Goal: Book appointment/travel/reservation

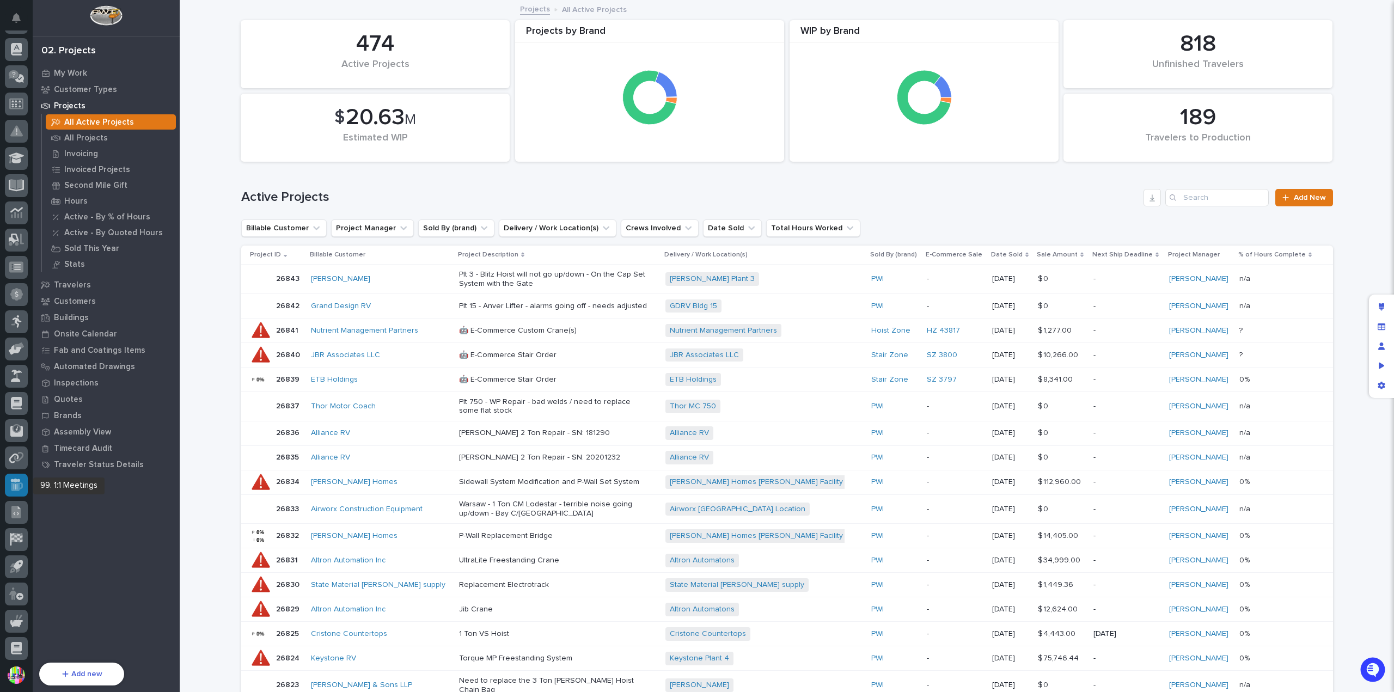
click at [15, 488] on icon at bounding box center [17, 486] width 12 height 9
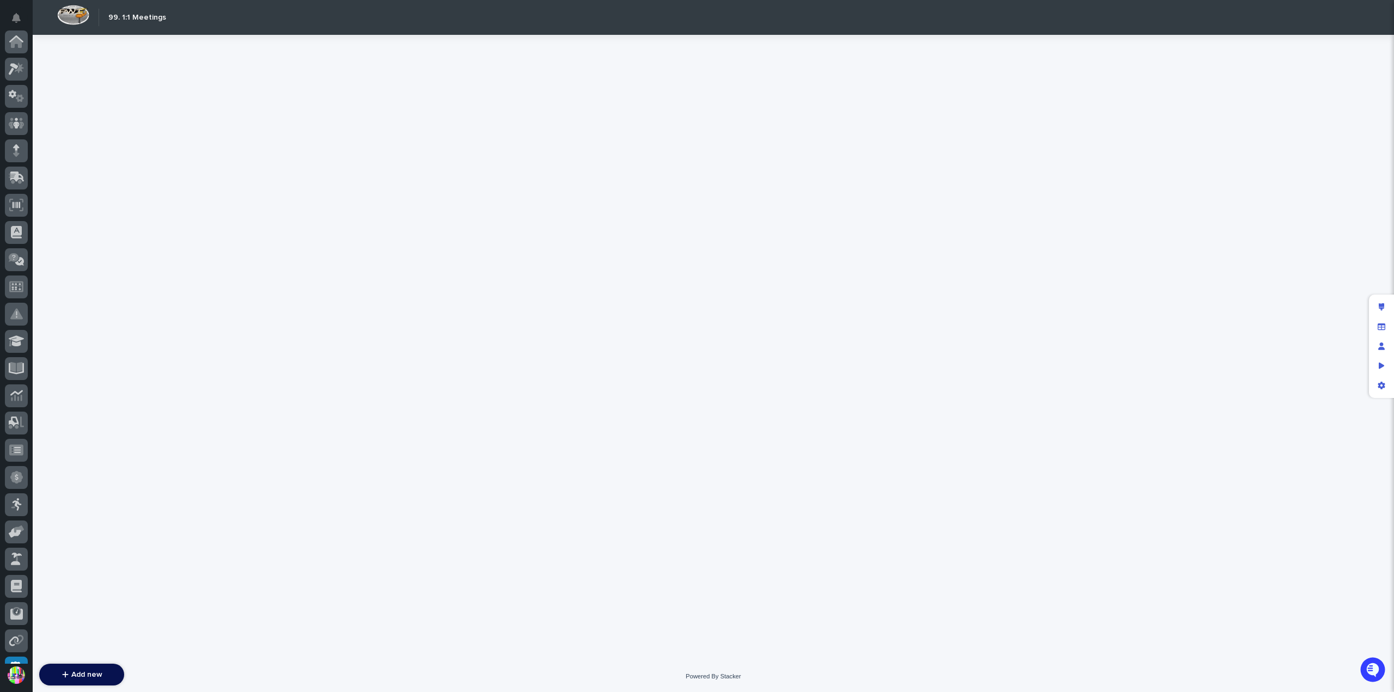
scroll to position [183, 0]
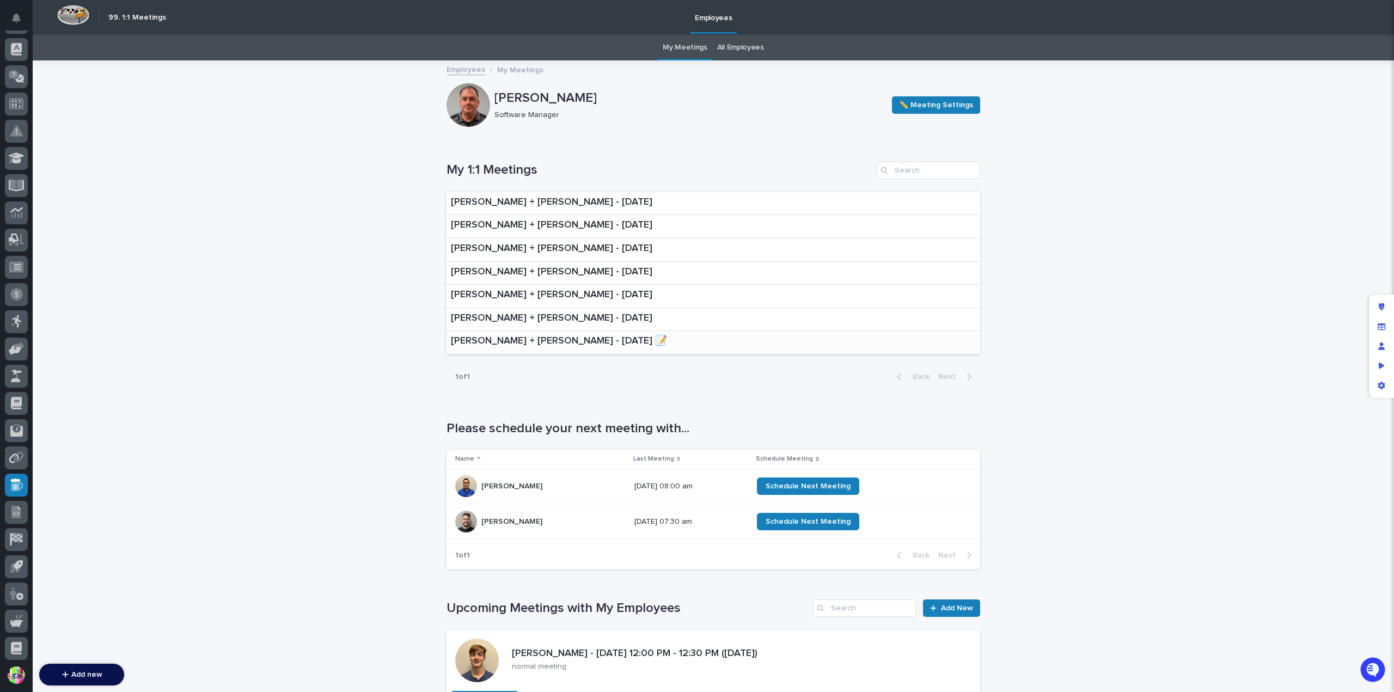
scroll to position [163, 0]
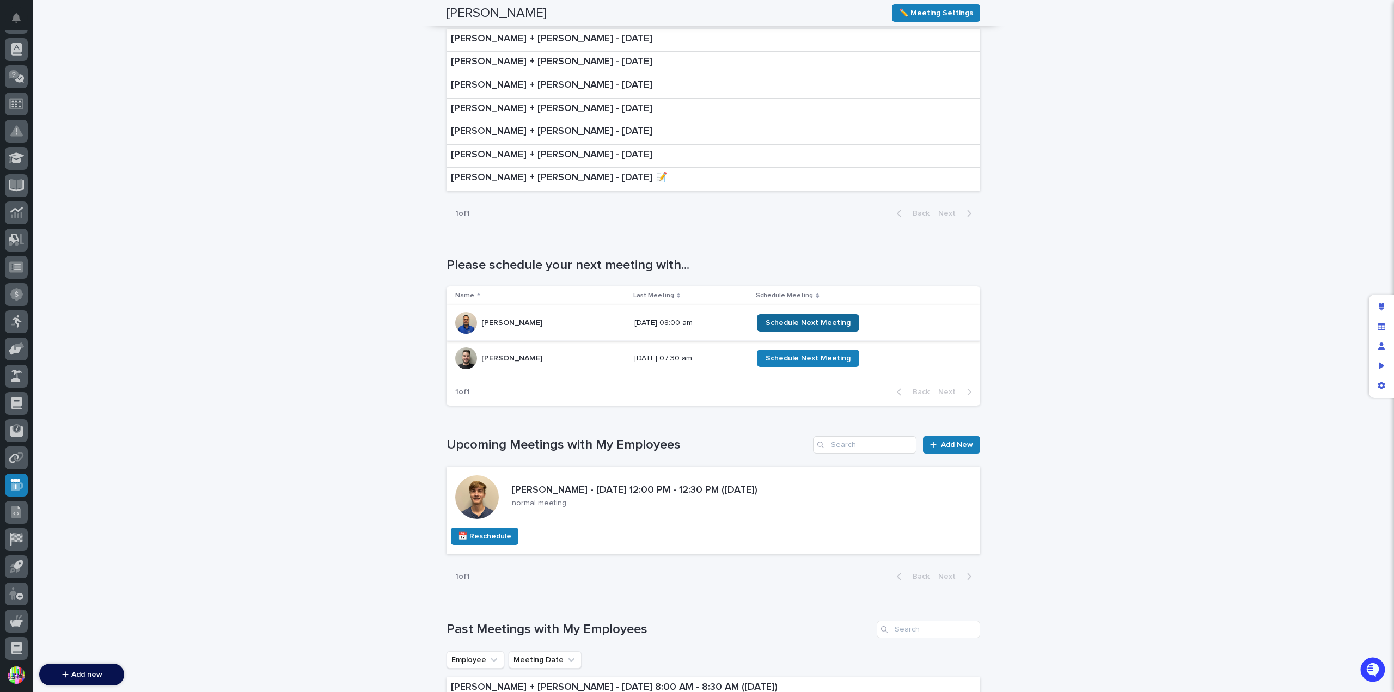
click at [798, 322] on span "Schedule Next Meeting" at bounding box center [808, 323] width 85 height 8
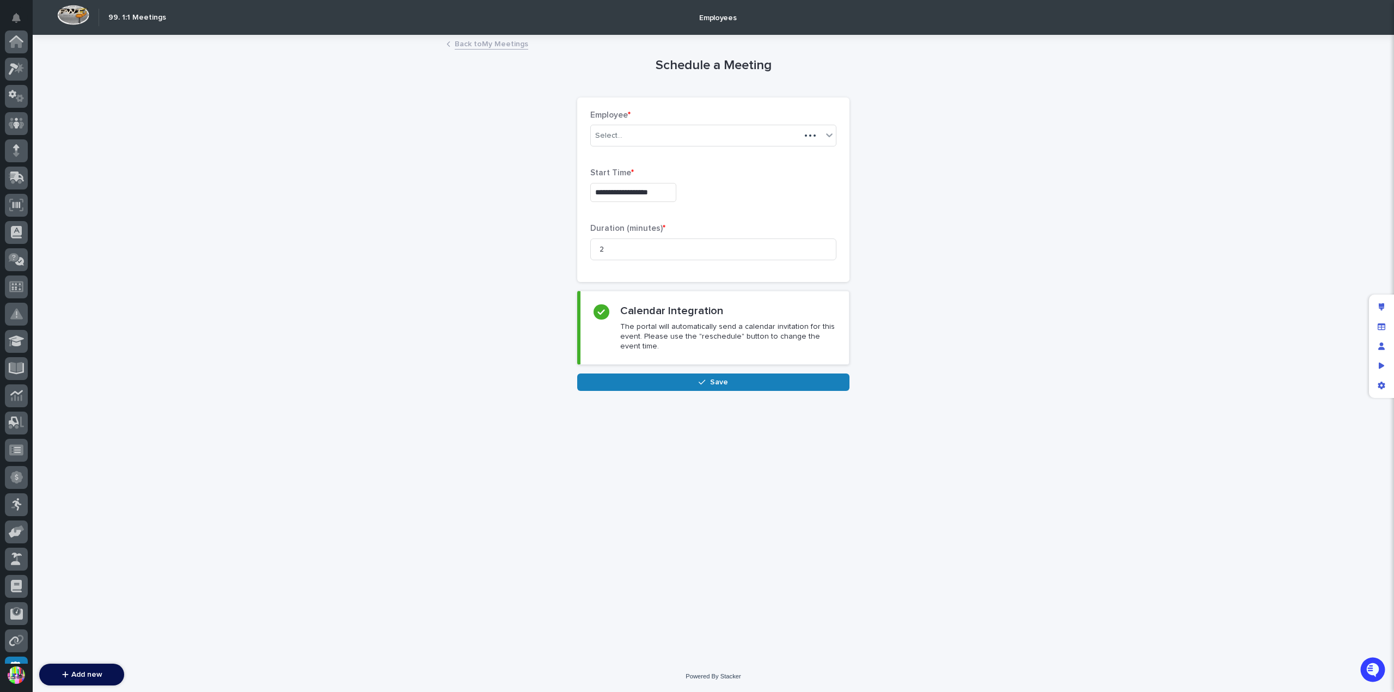
scroll to position [183, 0]
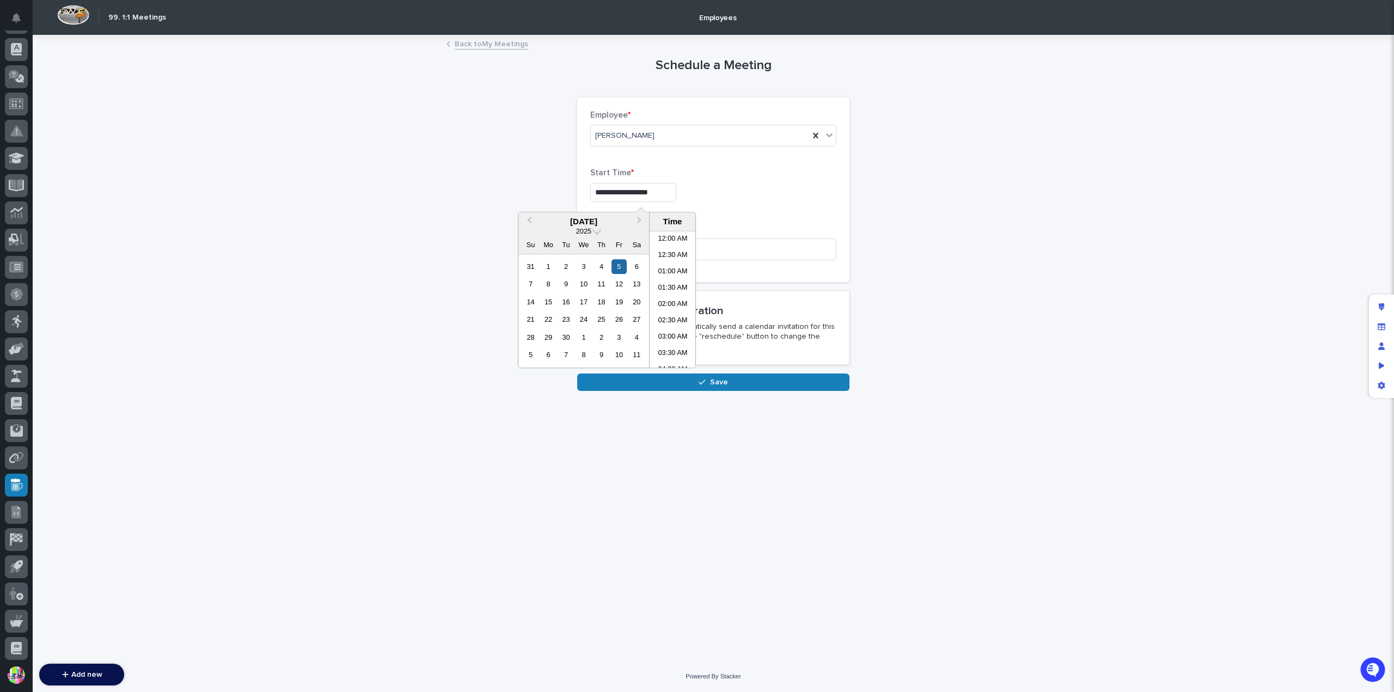
click at [676, 193] on input "**********" at bounding box center [633, 192] width 86 height 19
click at [620, 264] on div "5" at bounding box center [618, 266] width 15 height 15
click at [675, 298] on li "08:00 AM" at bounding box center [673, 299] width 46 height 16
click at [659, 246] on input "2" at bounding box center [713, 249] width 246 height 22
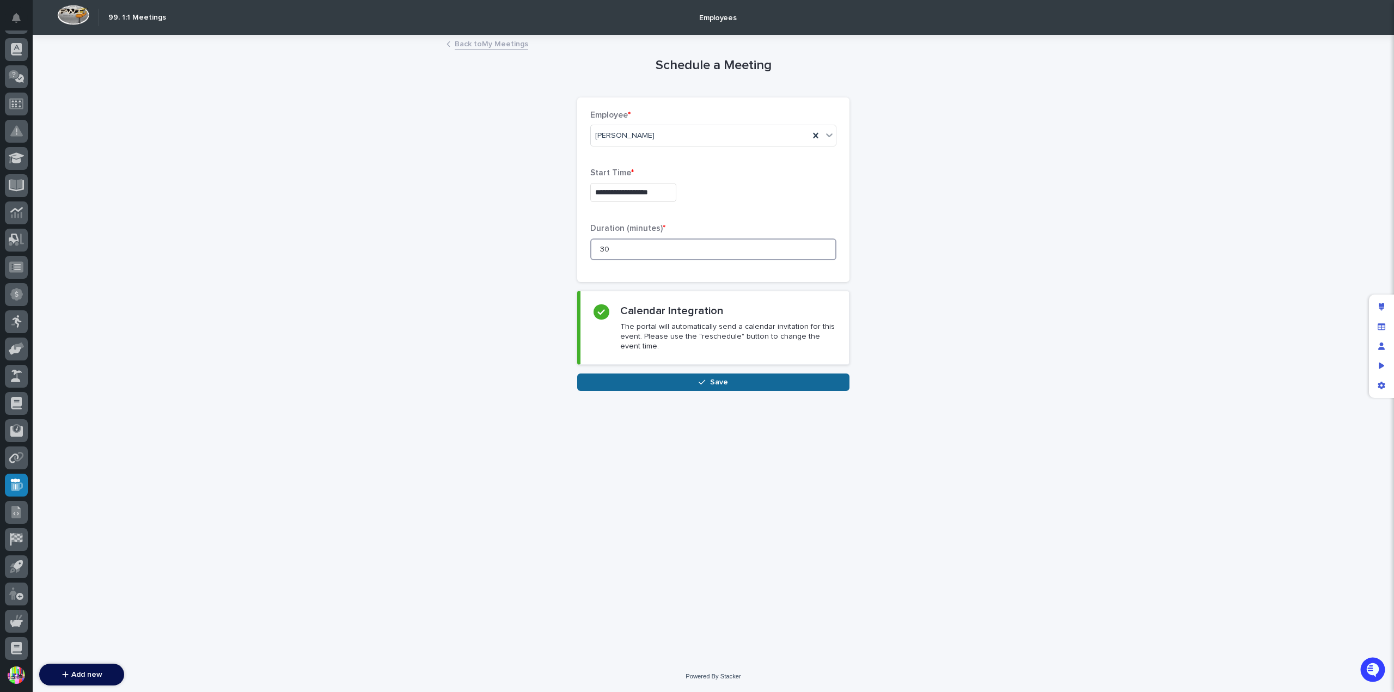
type input "30"
click at [723, 376] on button "Save" at bounding box center [713, 382] width 272 height 17
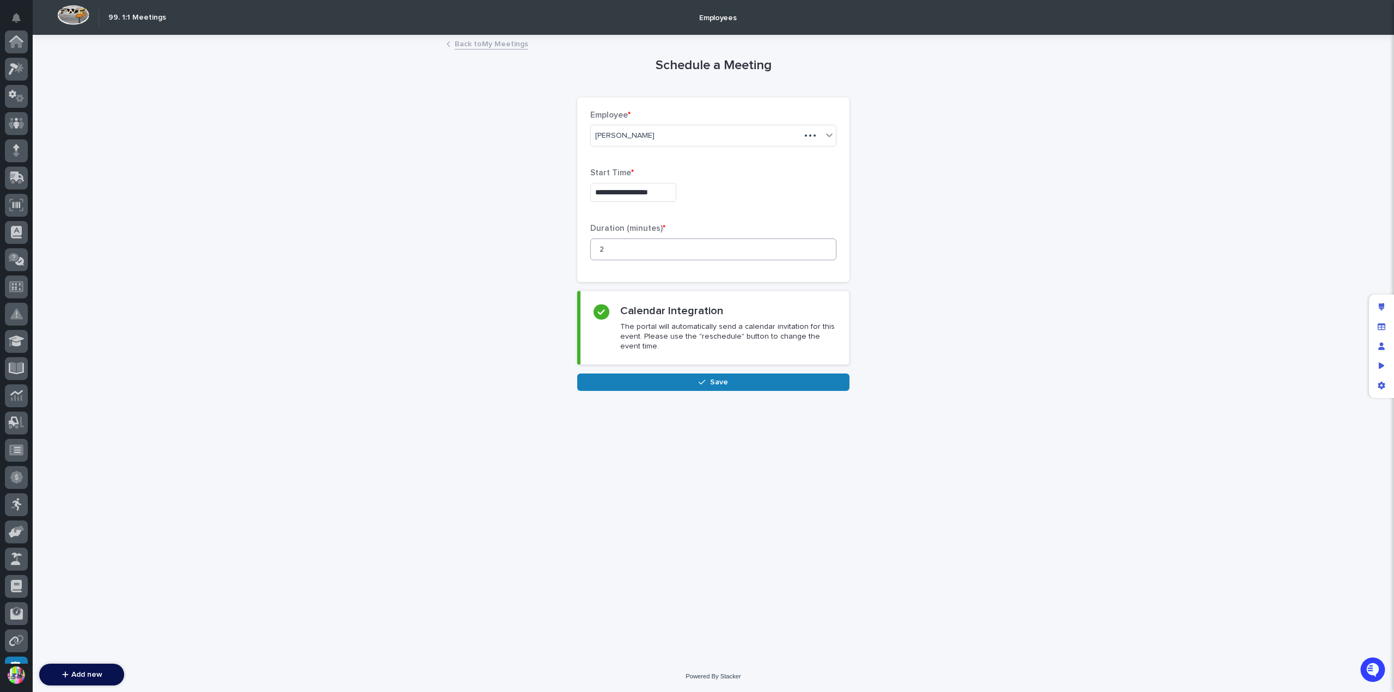
scroll to position [183, 0]
click at [503, 42] on link "Back to My Meetings" at bounding box center [492, 43] width 74 height 13
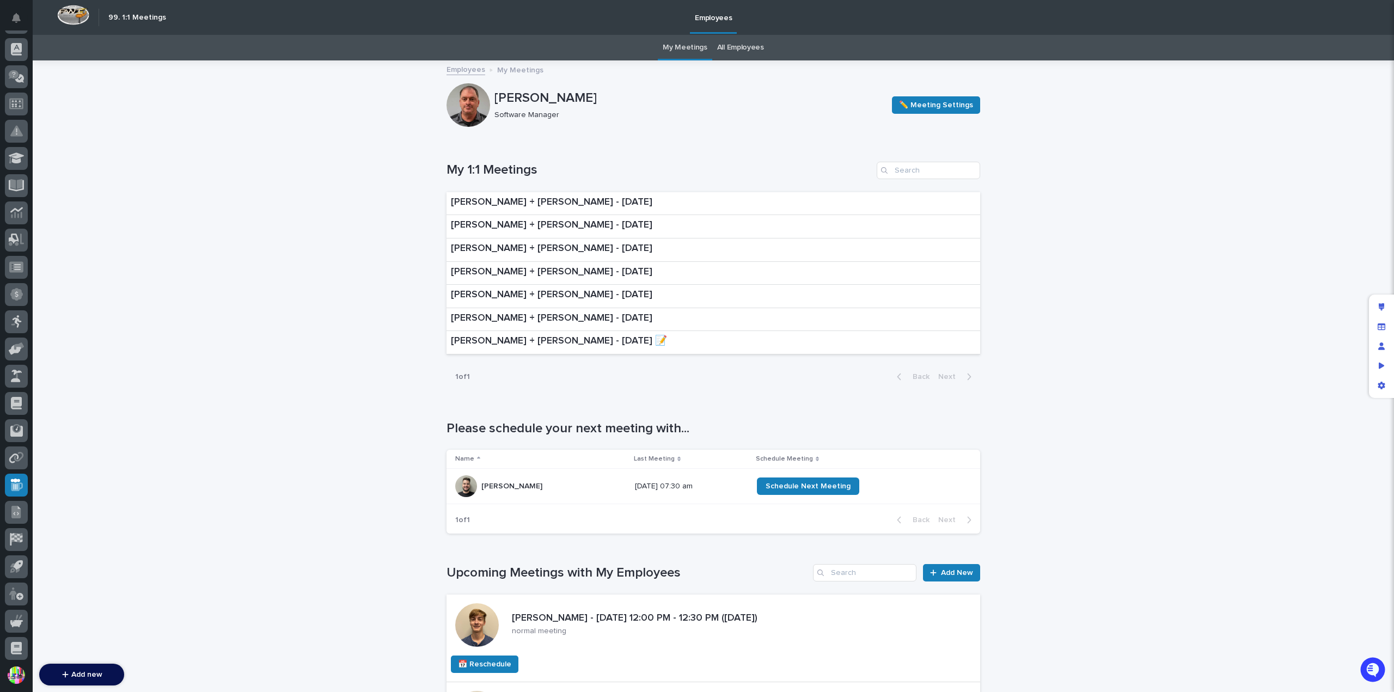
scroll to position [218, 0]
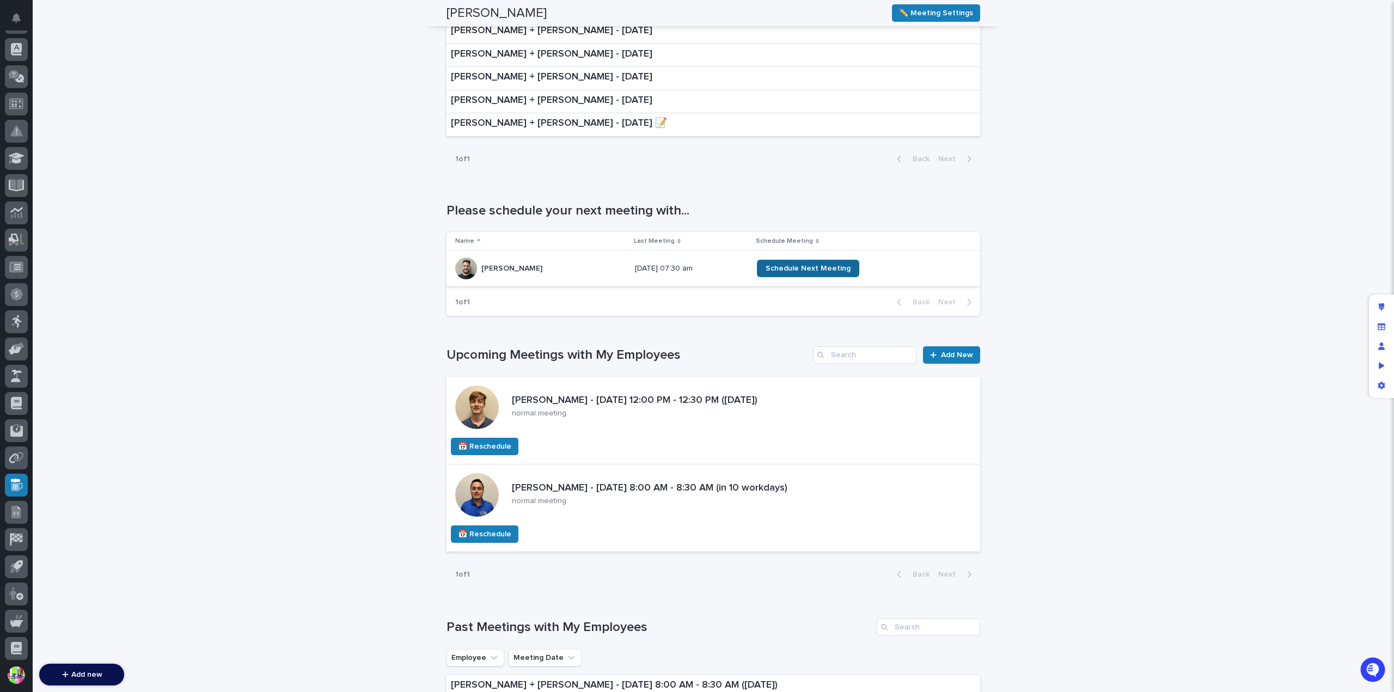
click at [792, 267] on span "Schedule Next Meeting" at bounding box center [808, 269] width 85 height 8
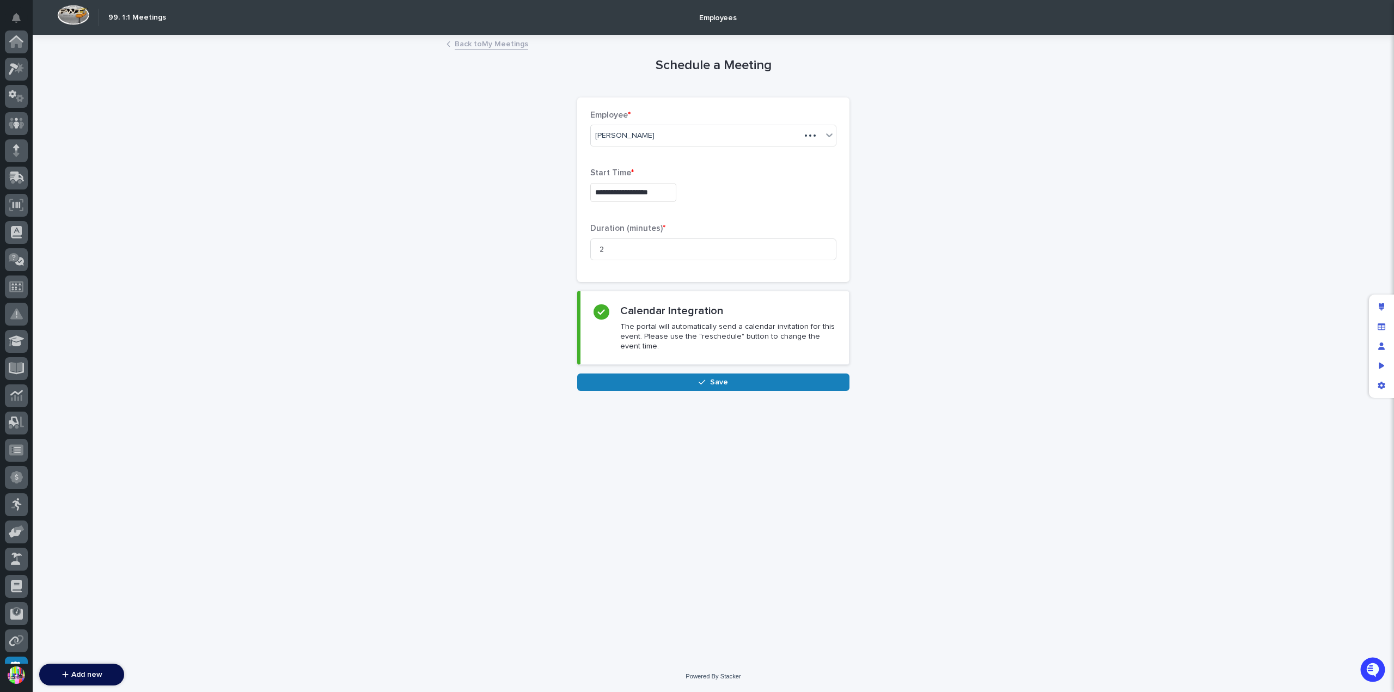
scroll to position [183, 0]
drag, startPoint x: 648, startPoint y: 247, endPoint x: 595, endPoint y: 247, distance: 53.9
click at [595, 247] on input "2" at bounding box center [713, 249] width 246 height 22
type input "30"
click at [676, 191] on input "**********" at bounding box center [633, 192] width 86 height 19
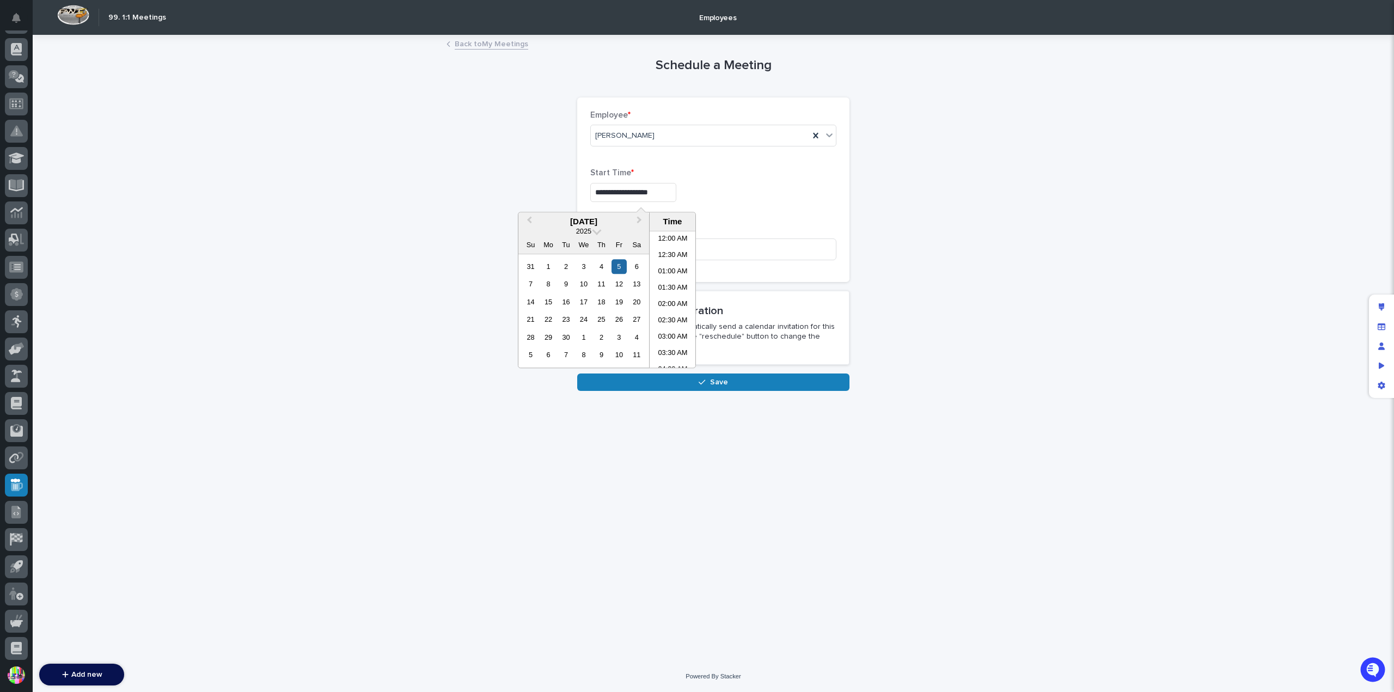
scroll to position [185, 0]
click at [764, 384] on button "Save" at bounding box center [713, 382] width 272 height 17
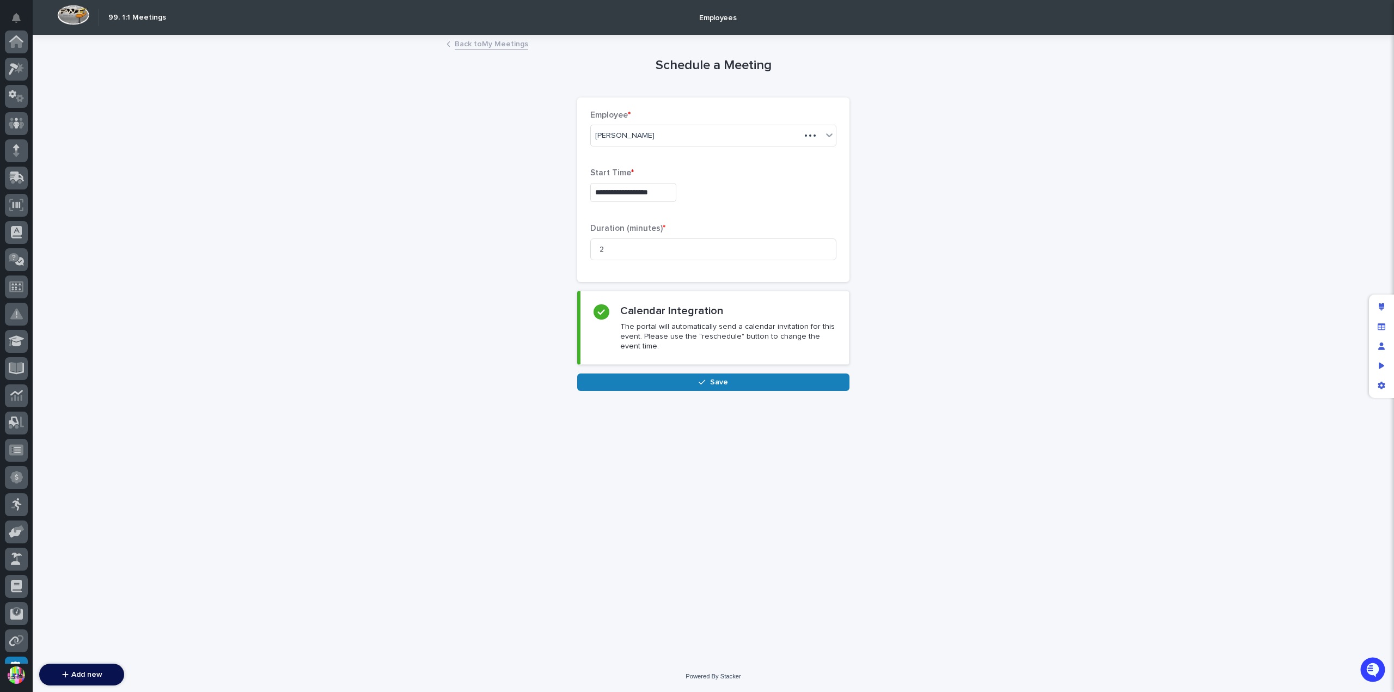
scroll to position [183, 0]
click at [495, 43] on link "Back to My Meetings" at bounding box center [492, 43] width 74 height 13
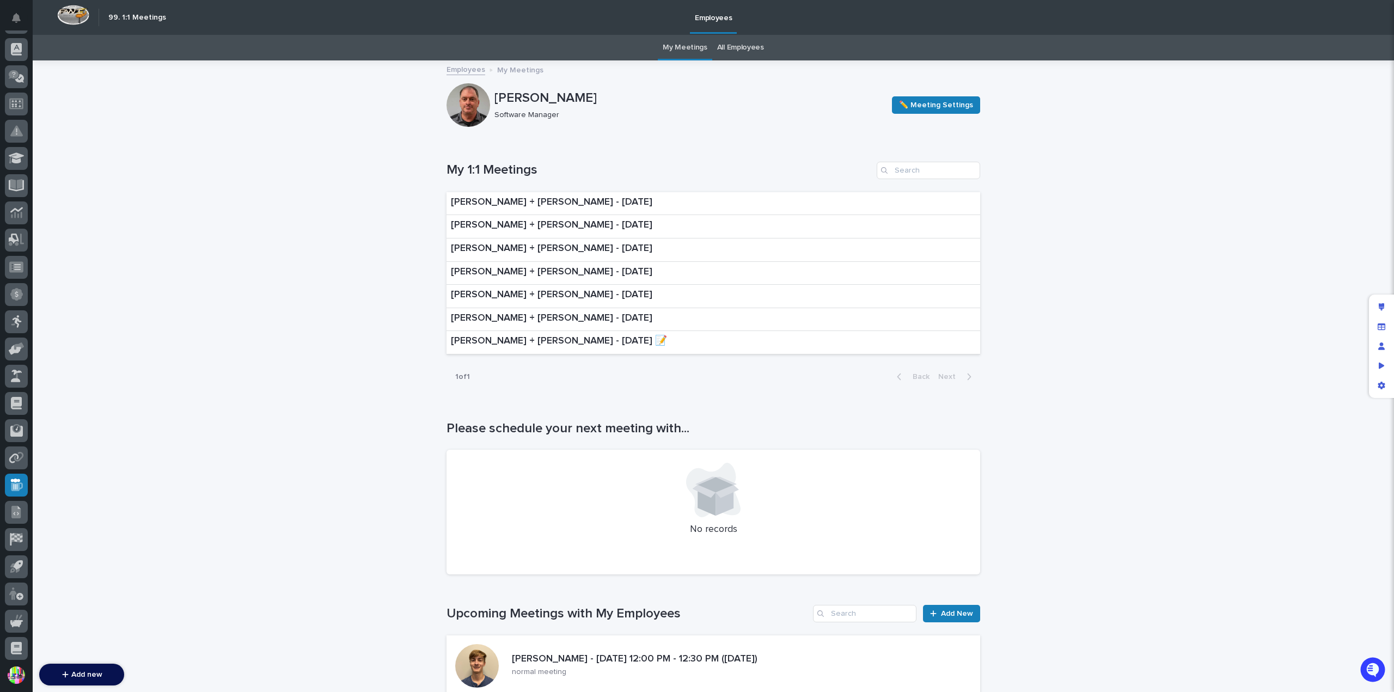
click at [687, 49] on link "My Meetings" at bounding box center [685, 48] width 45 height 26
click at [743, 46] on link "All Employees" at bounding box center [740, 48] width 47 height 26
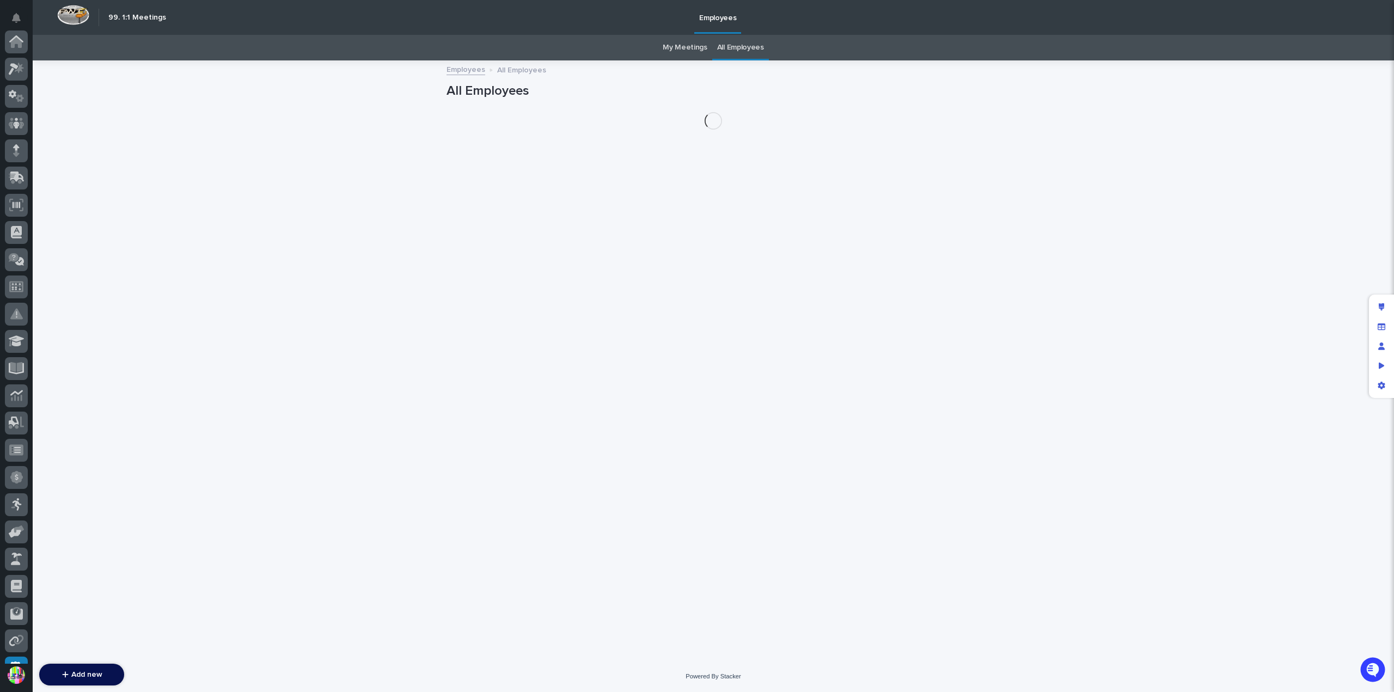
scroll to position [183, 0]
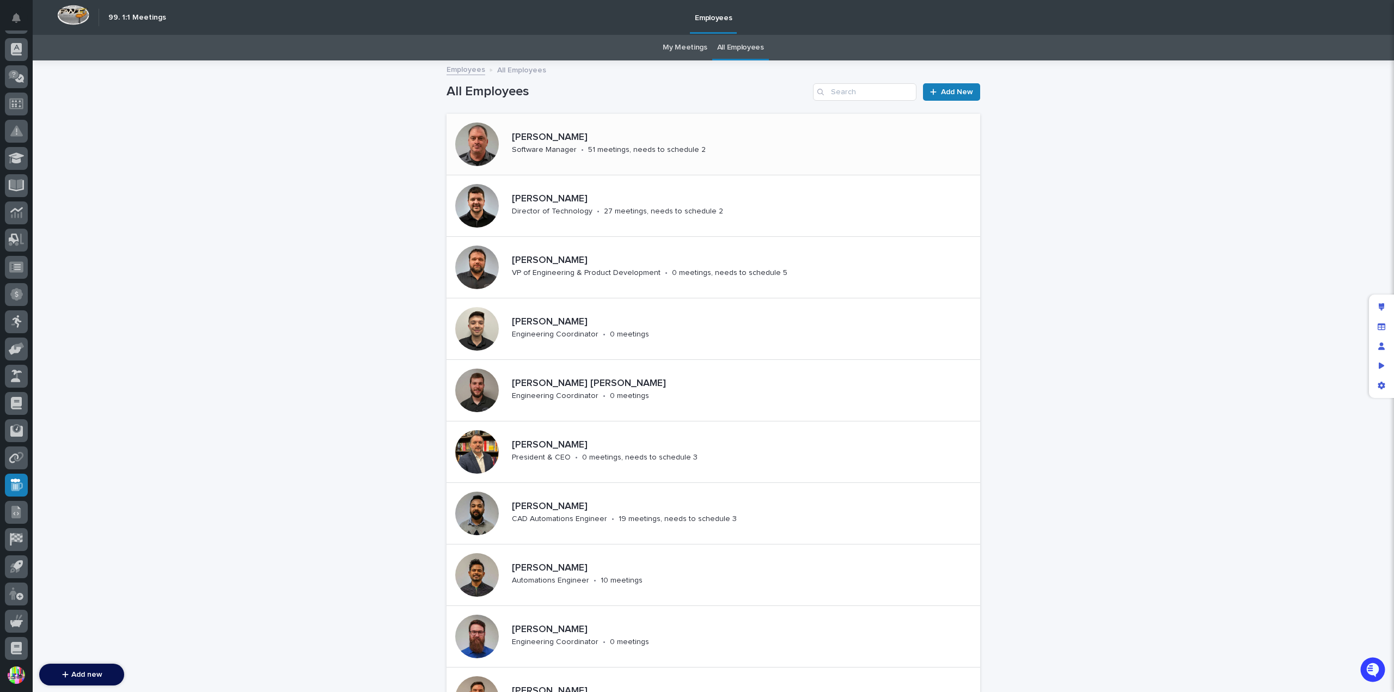
click at [541, 132] on p "[PERSON_NAME]" at bounding box center [647, 138] width 270 height 12
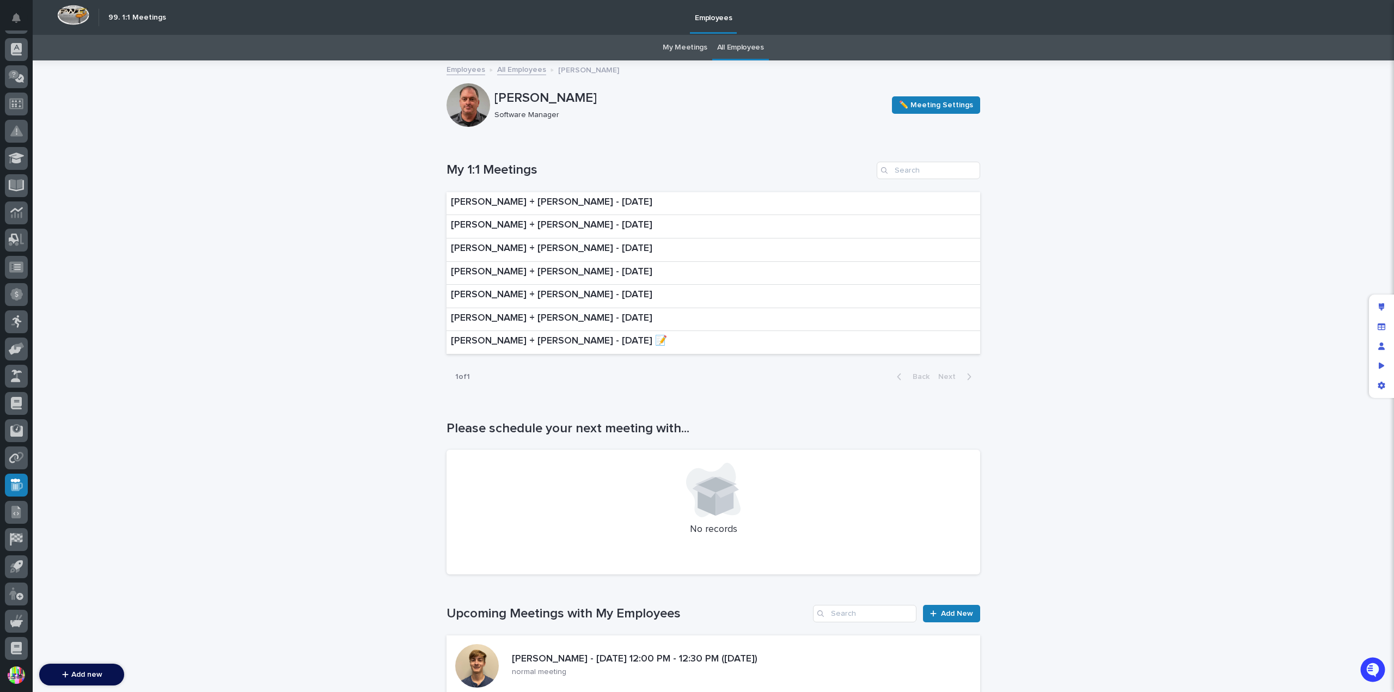
scroll to position [163, 0]
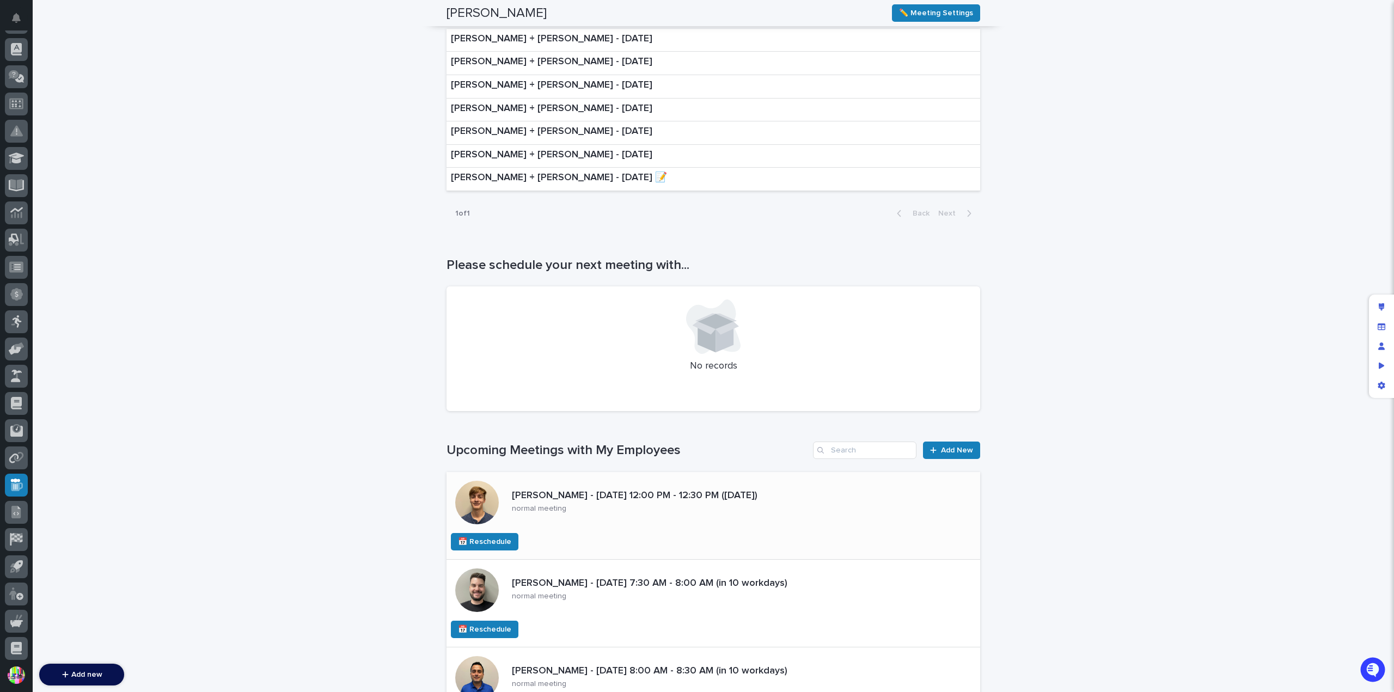
click at [609, 496] on p "[PERSON_NAME] - [DATE] 12:00 PM - 12:30 PM ([DATE])" at bounding box center [662, 496] width 300 height 12
